Goal: Transaction & Acquisition: Purchase product/service

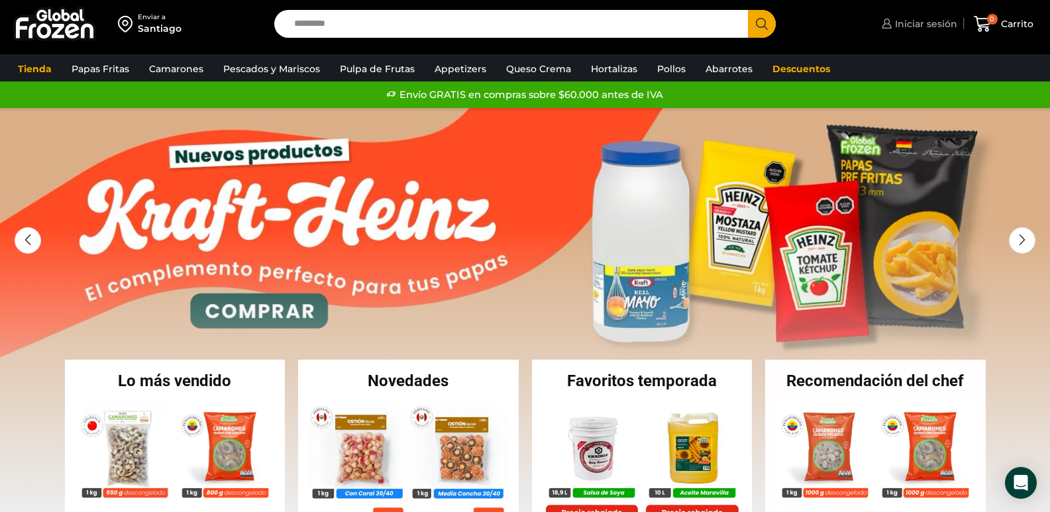
click at [937, 21] on span "Iniciar sesión" at bounding box center [924, 23] width 66 height 13
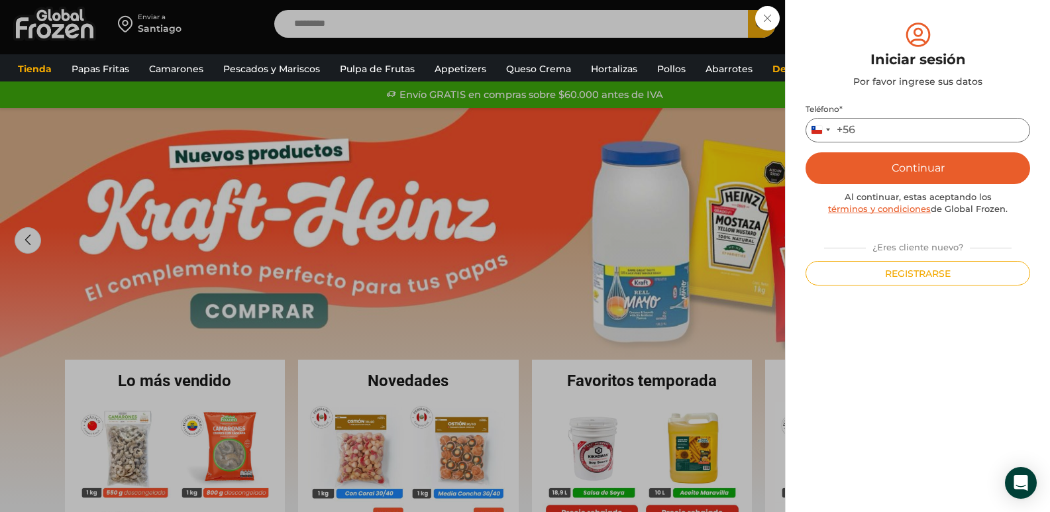
click at [903, 133] on input "Teléfono *" at bounding box center [917, 130] width 225 height 25
type input "*********"
click at [898, 170] on button "Continuar" at bounding box center [917, 168] width 225 height 32
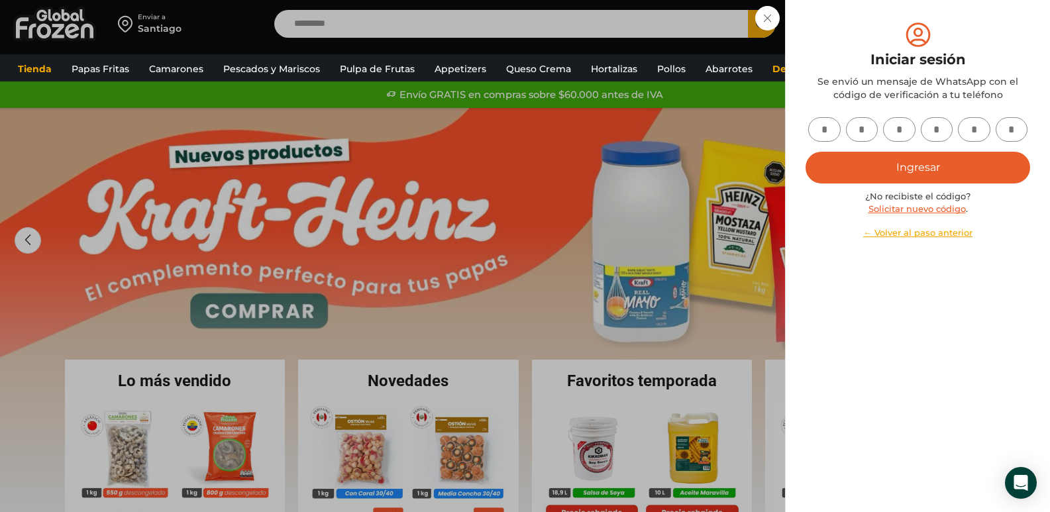
click at [831, 132] on input "text" at bounding box center [824, 129] width 32 height 25
type input "*"
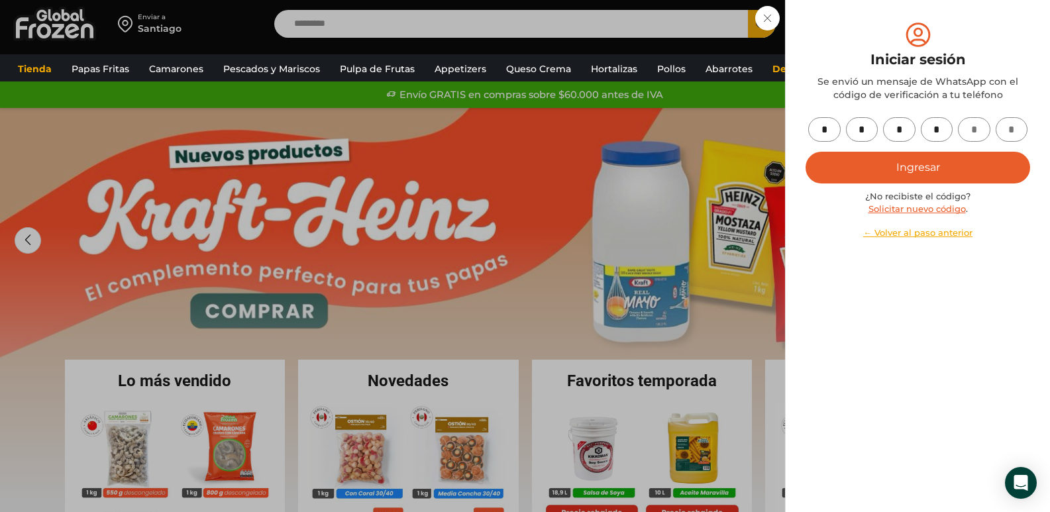
type input "*"
click at [885, 158] on button "Ingresar" at bounding box center [917, 168] width 225 height 32
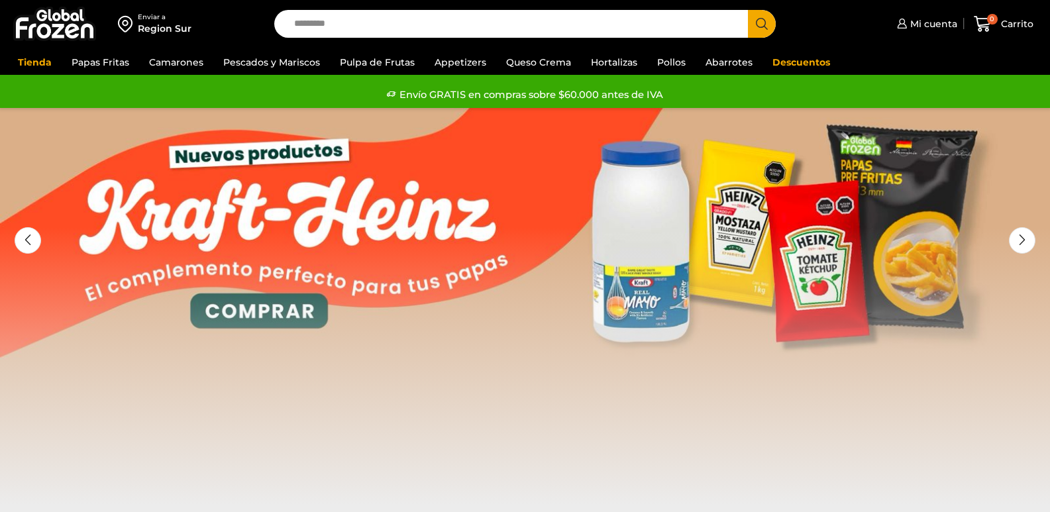
click at [520, 21] on input "Search input" at bounding box center [514, 24] width 454 height 28
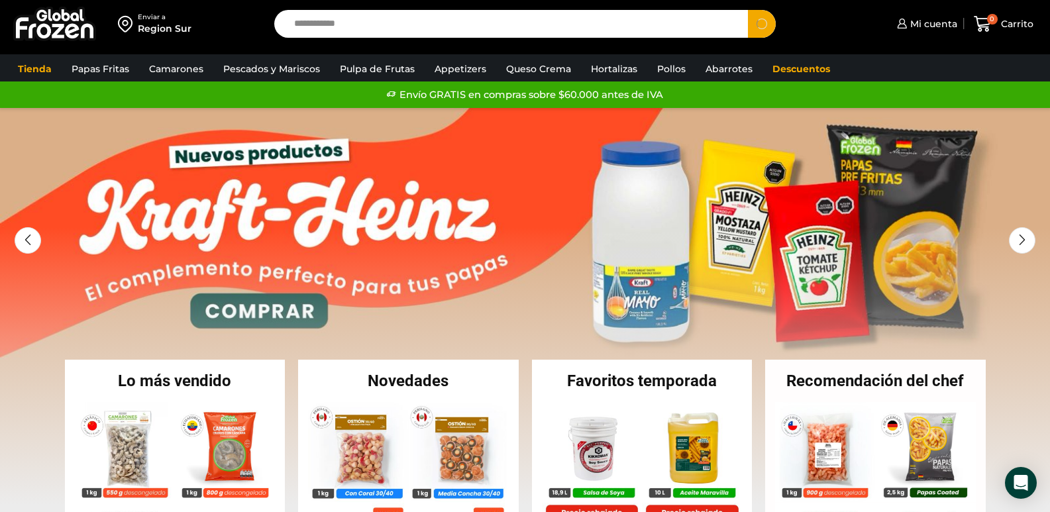
type input "**********"
click at [748, 10] on button "Search" at bounding box center [762, 24] width 28 height 28
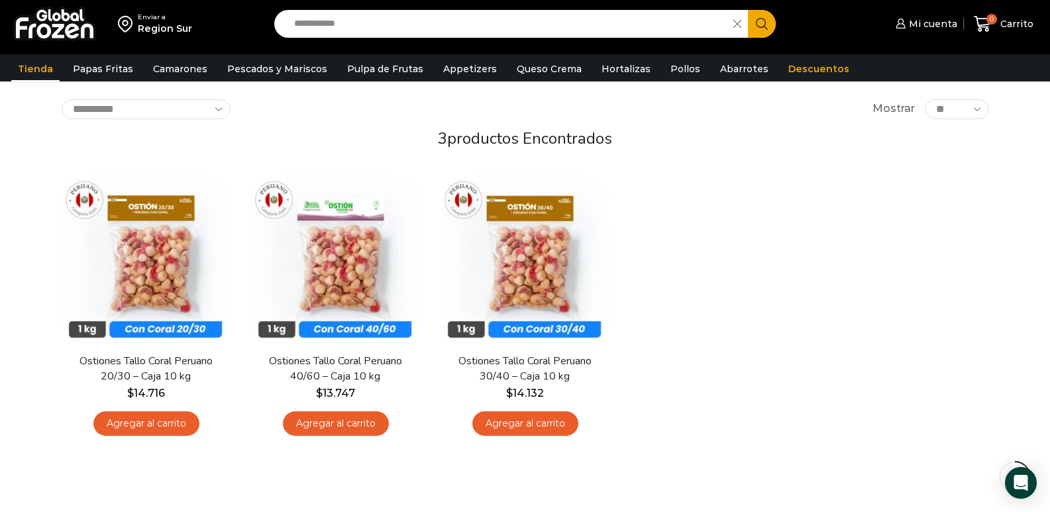
scroll to position [132, 0]
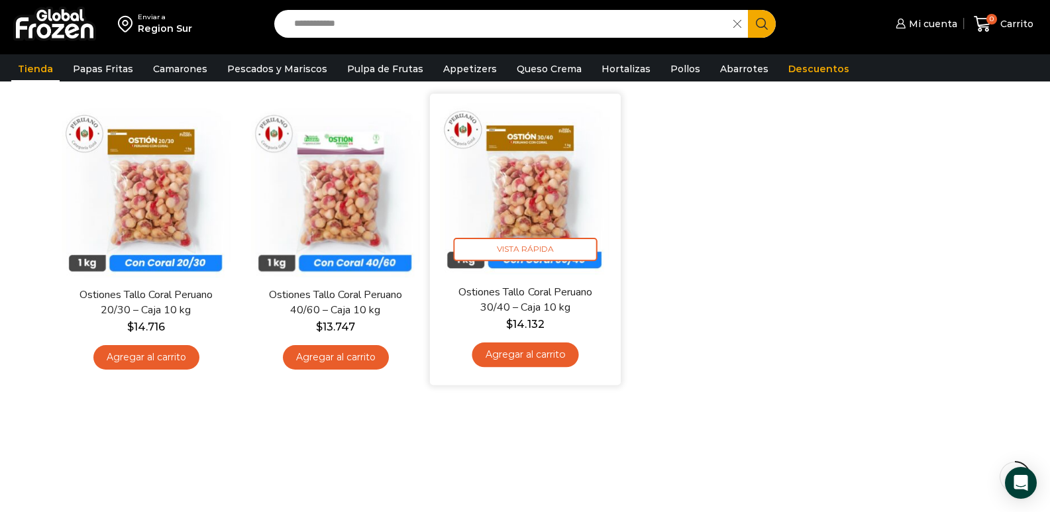
click at [511, 162] on img at bounding box center [525, 188] width 171 height 171
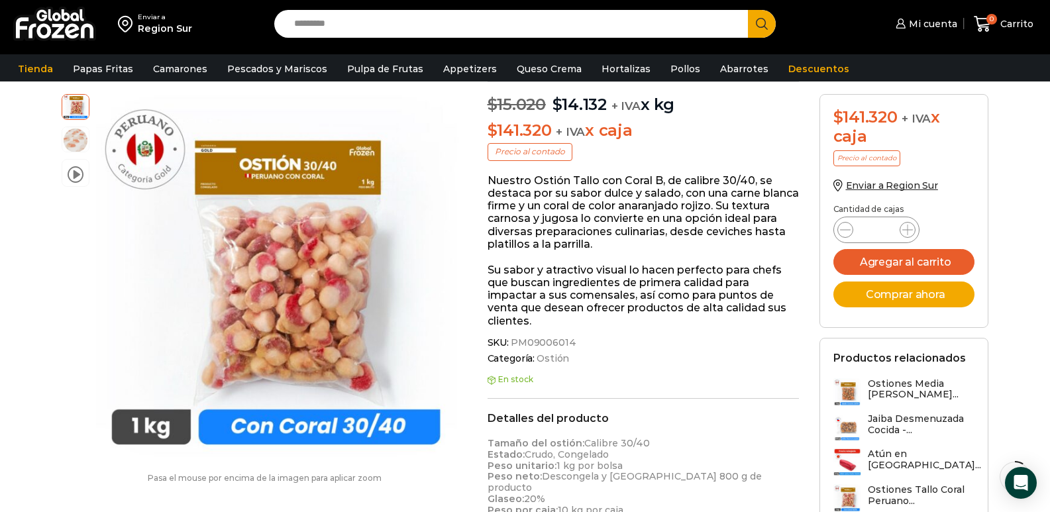
scroll to position [199, 0]
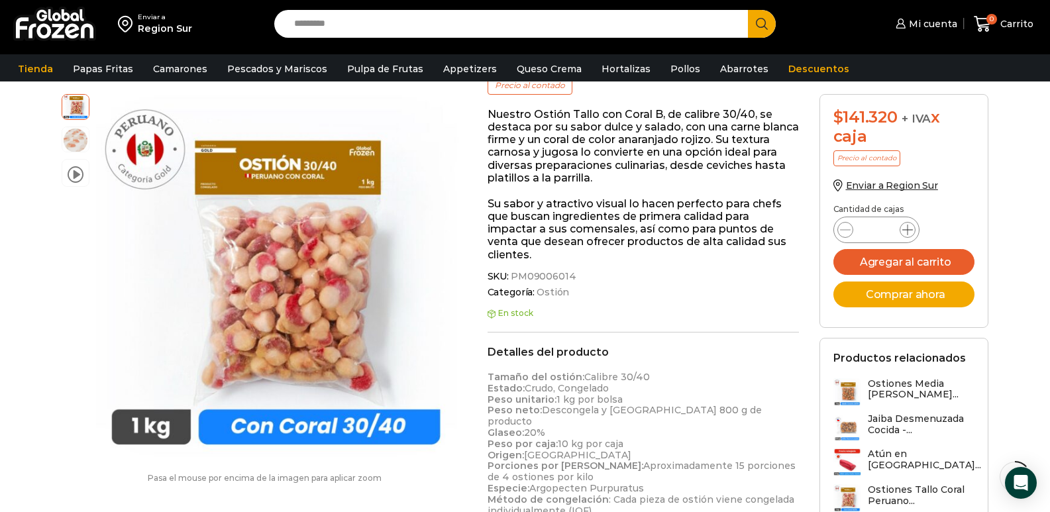
click at [905, 233] on icon at bounding box center [907, 230] width 11 height 11
click at [905, 232] on icon at bounding box center [907, 230] width 11 height 11
type input "*"
click at [920, 257] on button "Agregar al carrito" at bounding box center [904, 262] width 142 height 26
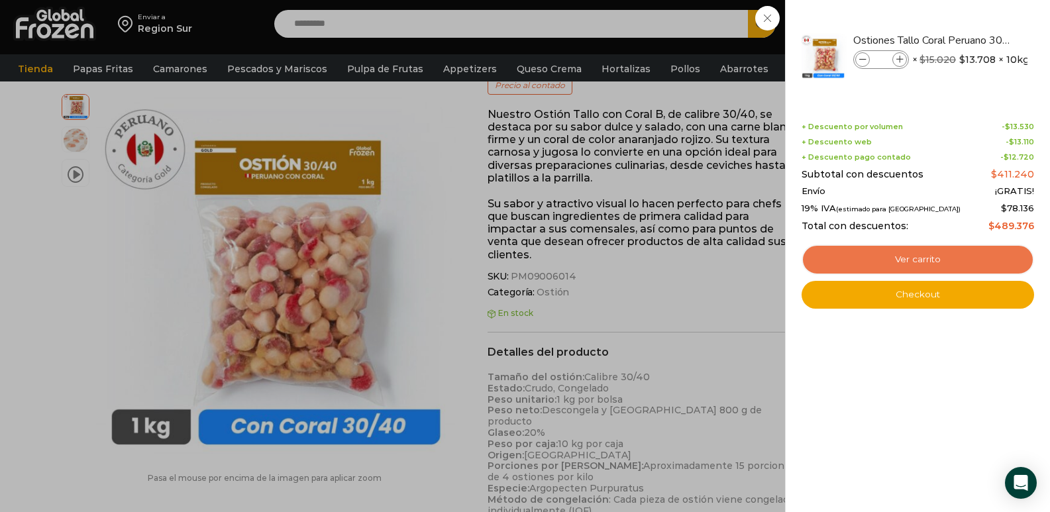
click at [929, 261] on link "Ver carrito" at bounding box center [917, 259] width 232 height 30
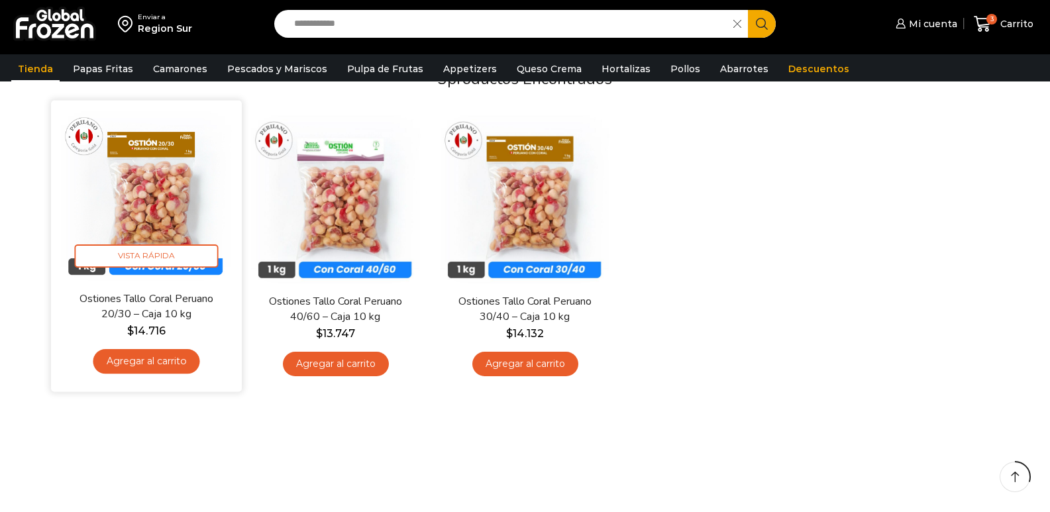
scroll to position [132, 0]
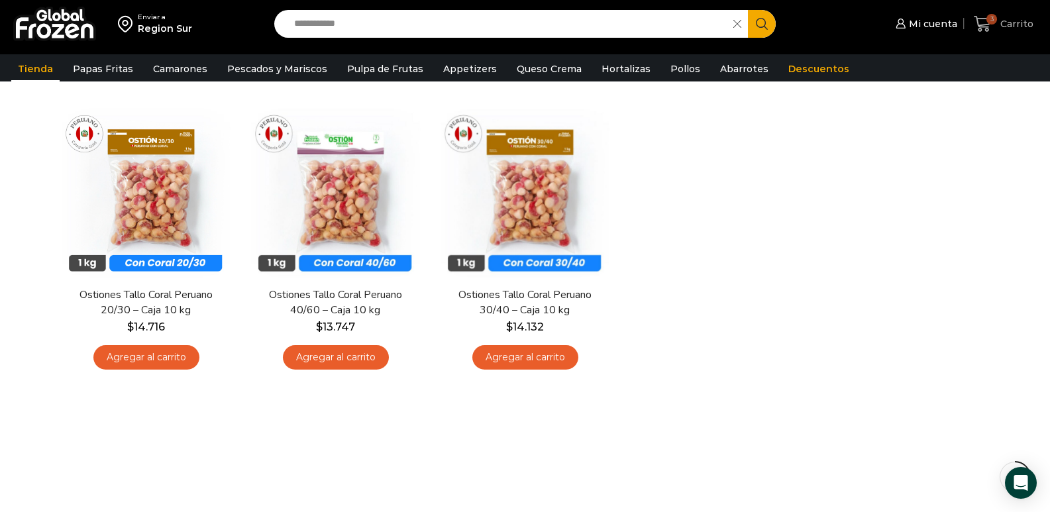
click at [1000, 15] on span "3 [GEOGRAPHIC_DATA]" at bounding box center [1004, 24] width 60 height 18
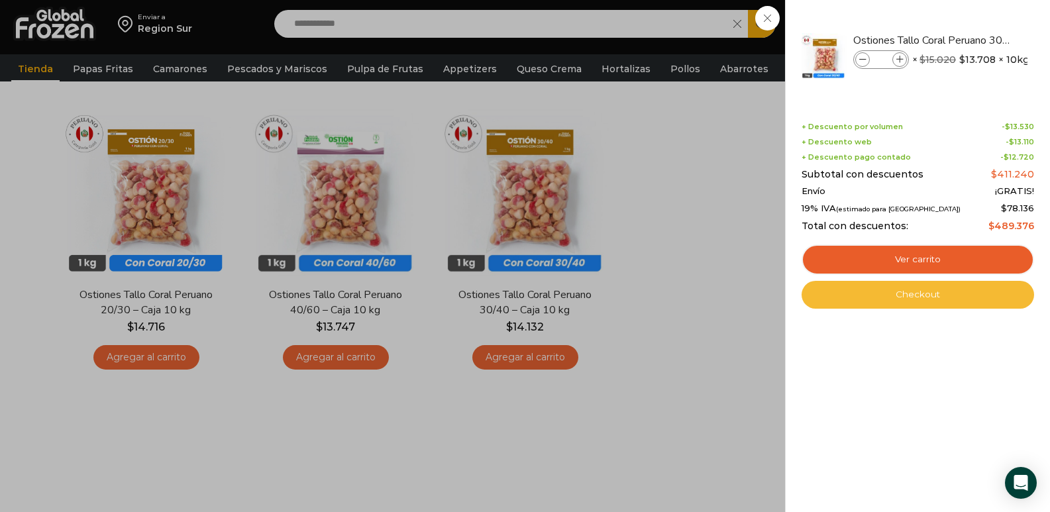
click at [913, 298] on link "Checkout" at bounding box center [917, 295] width 232 height 28
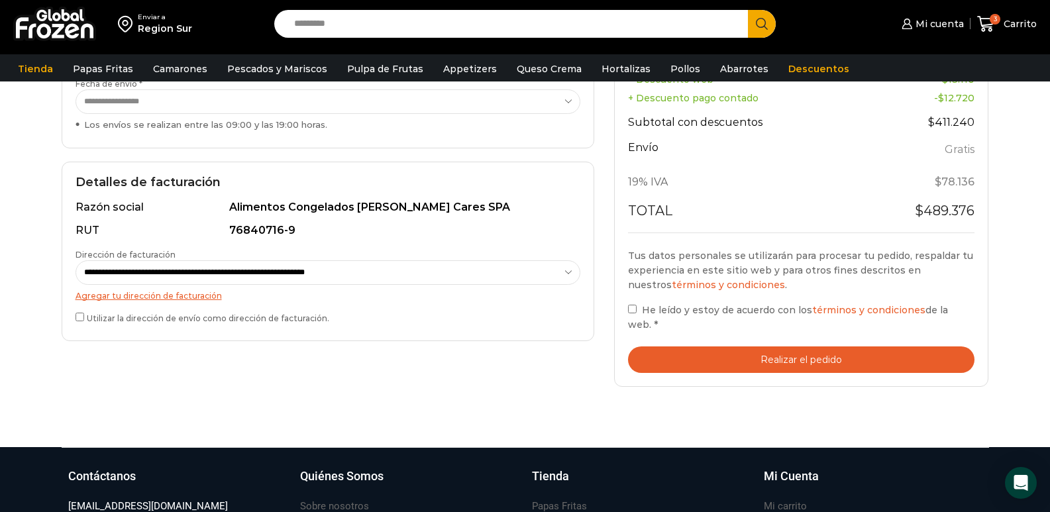
scroll to position [331, 0]
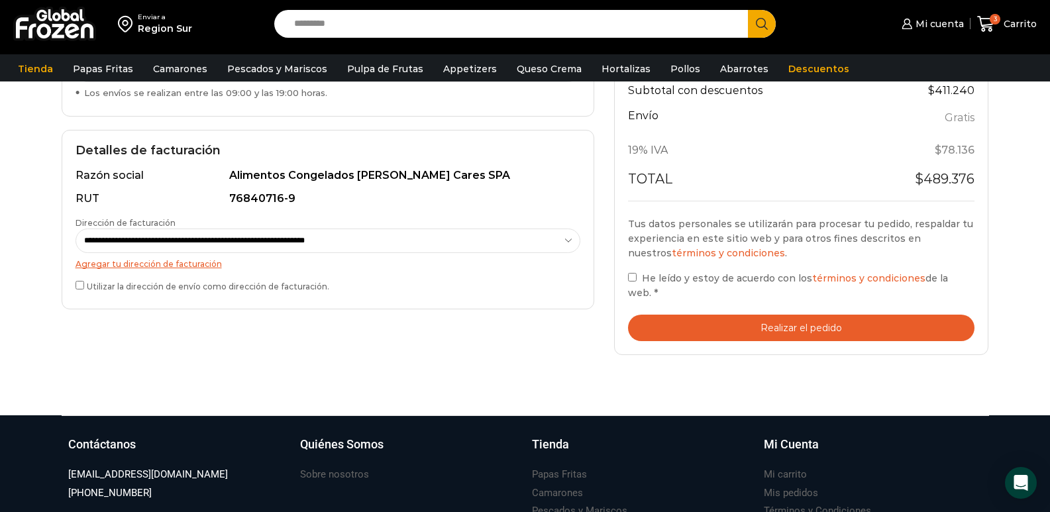
click at [700, 325] on button "Realizar el pedido" at bounding box center [801, 328] width 347 height 27
